Goal: Information Seeking & Learning: Find specific fact

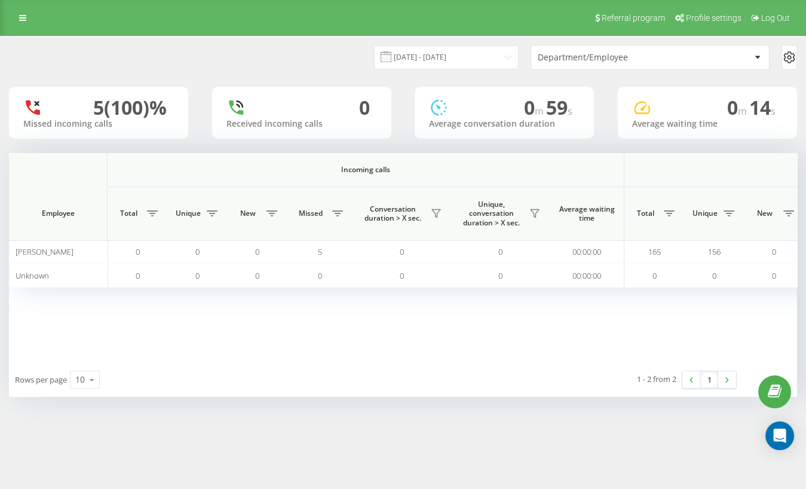
scroll to position [0, 588]
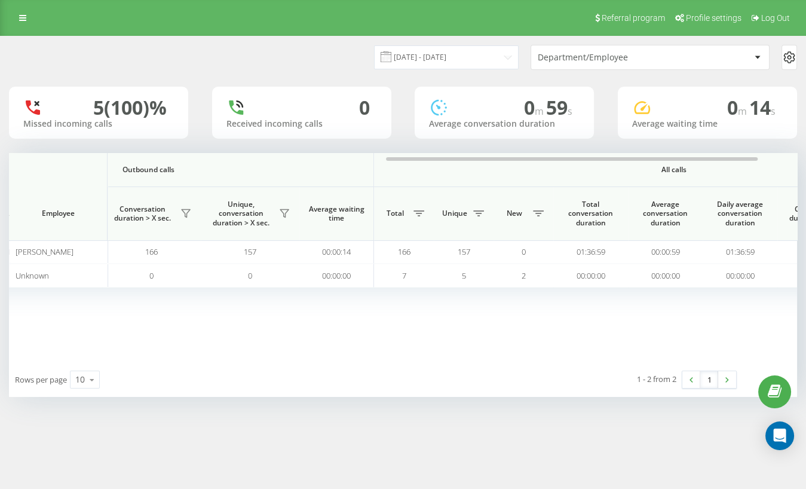
scroll to position [0, 732]
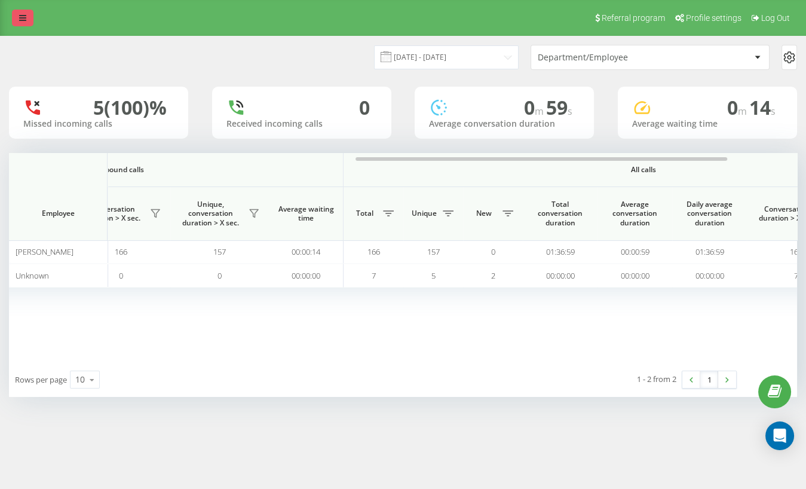
click at [17, 15] on link at bounding box center [23, 18] width 22 height 17
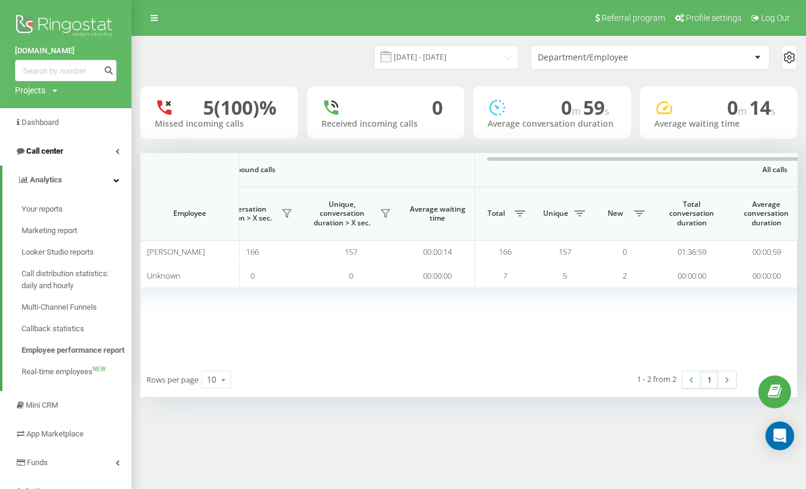
click at [60, 147] on span "Call center" at bounding box center [44, 150] width 37 height 9
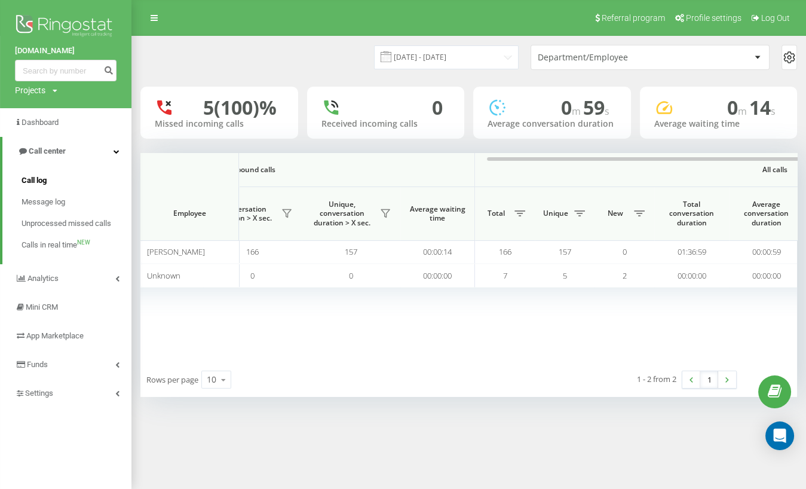
click at [39, 186] on span "Call log" at bounding box center [34, 180] width 25 height 12
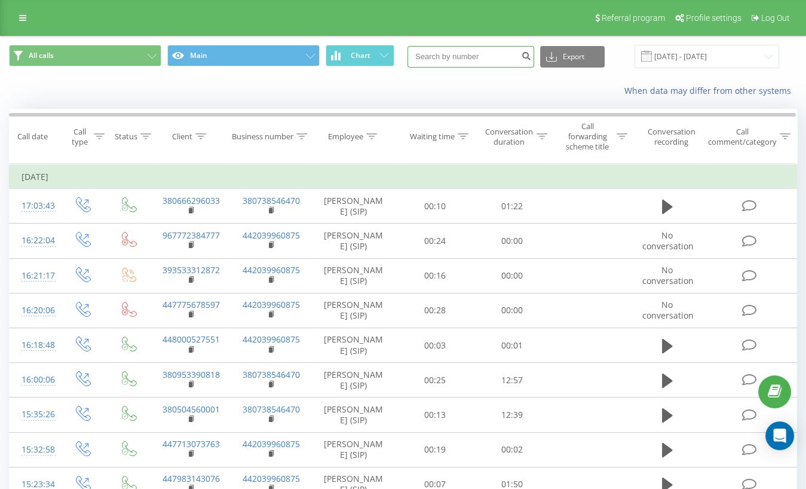
click at [474, 56] on input at bounding box center [470, 57] width 127 height 22
paste input "380666296033"
click at [499, 54] on input "380666296033" at bounding box center [470, 57] width 127 height 22
type input "380666296033"
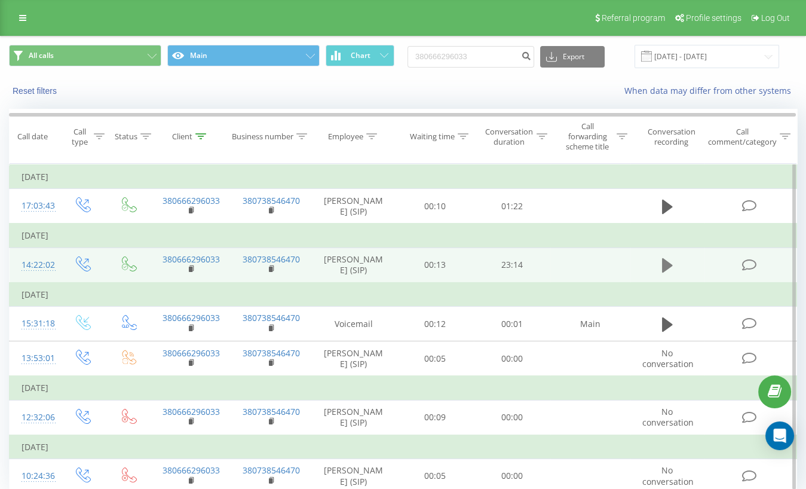
click at [665, 265] on icon at bounding box center [667, 265] width 11 height 14
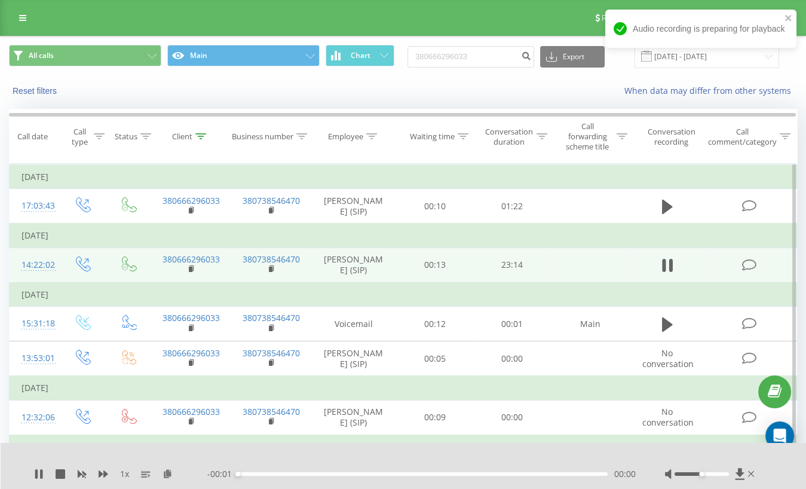
click at [248, 473] on div "00:00" at bounding box center [423, 474] width 370 height 4
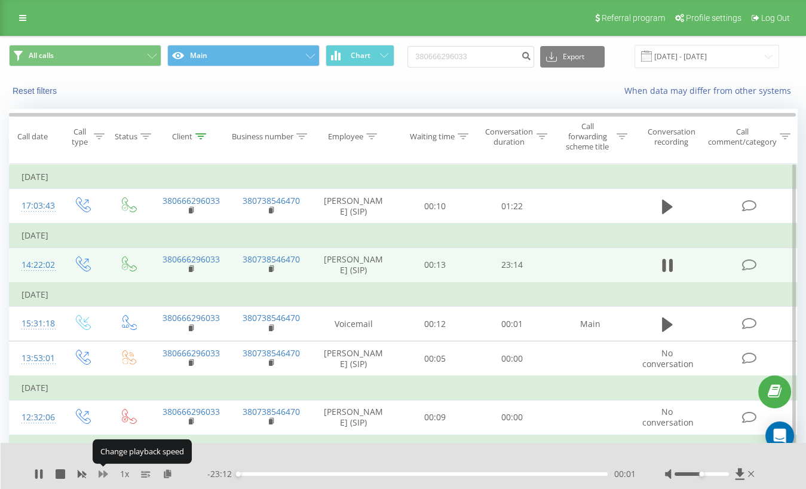
click at [102, 475] on icon at bounding box center [104, 474] width 10 height 10
click at [258, 472] on div "00:03" at bounding box center [423, 474] width 370 height 4
click at [277, 473] on div "01:20" at bounding box center [423, 474] width 370 height 4
click at [40, 474] on icon at bounding box center [41, 474] width 2 height 10
click at [249, 472] on div "00:44" at bounding box center [423, 474] width 370 height 4
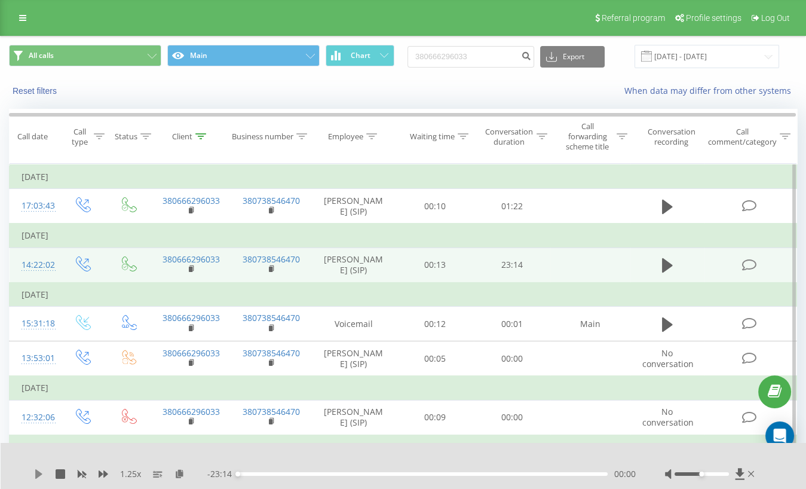
click at [38, 474] on icon at bounding box center [38, 474] width 7 height 10
click at [248, 473] on div "00:39" at bounding box center [423, 474] width 370 height 4
click at [258, 474] on div "00:43" at bounding box center [423, 474] width 370 height 4
click at [99, 477] on icon at bounding box center [104, 474] width 10 height 10
click at [103, 474] on icon at bounding box center [104, 474] width 10 height 10
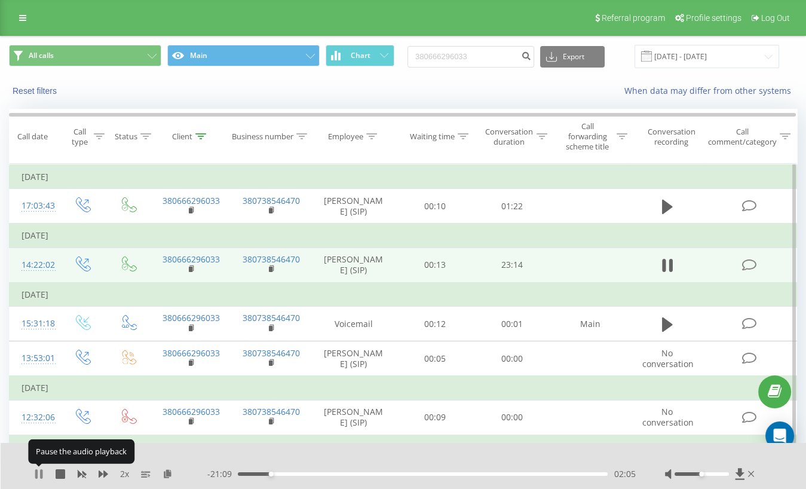
click at [39, 472] on icon at bounding box center [39, 474] width 10 height 10
click at [169, 471] on icon at bounding box center [167, 473] width 10 height 8
